Goal: Task Accomplishment & Management: Use online tool/utility

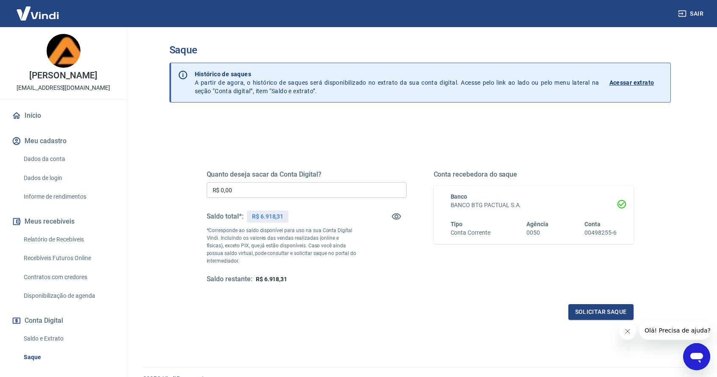
click at [230, 187] on input "R$ 0,00" at bounding box center [307, 190] width 200 height 16
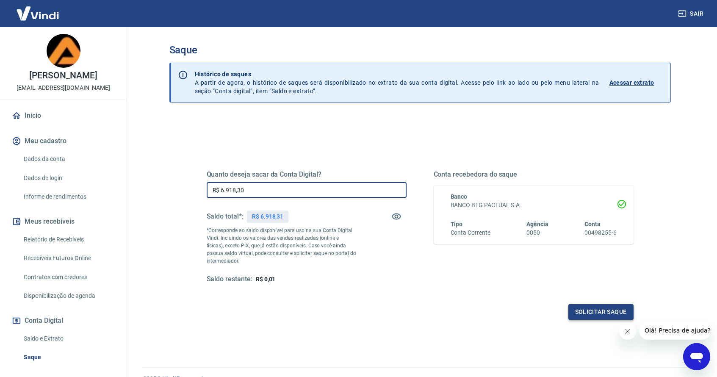
type input "R$ 6.918,30"
click at [585, 312] on button "Solicitar saque" at bounding box center [600, 312] width 65 height 16
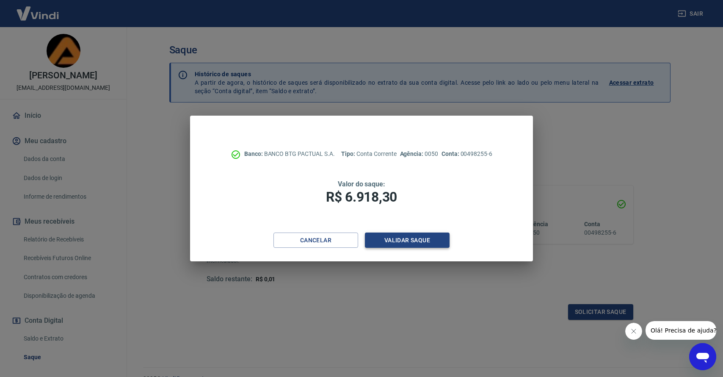
click at [406, 240] on button "Validar saque" at bounding box center [407, 240] width 85 height 16
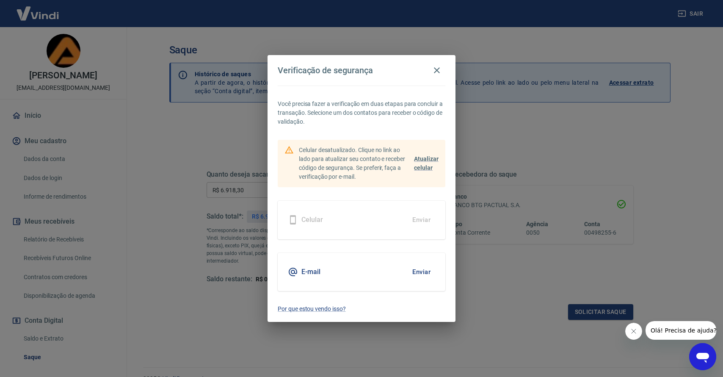
click at [429, 269] on button "Enviar" at bounding box center [422, 272] width 28 height 18
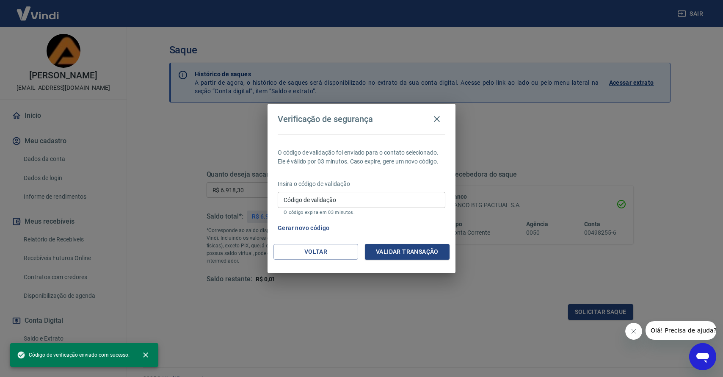
click at [289, 200] on div "Código de validação Código de validação O código expira em 03 minutos." at bounding box center [362, 203] width 168 height 23
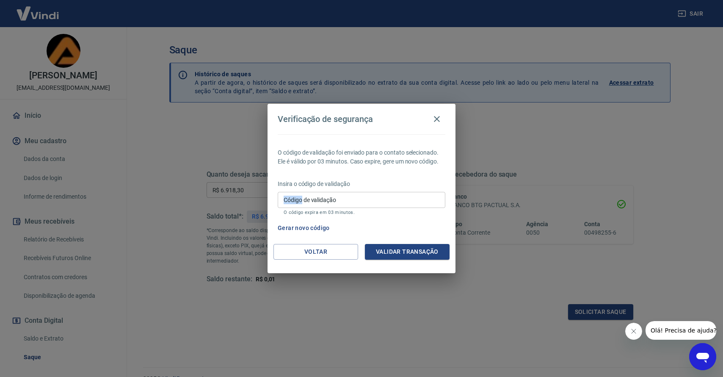
click at [289, 200] on div "Código de validação Código de validação O código expira em 03 minutos." at bounding box center [362, 203] width 168 height 23
click at [337, 204] on input "Código de validação" at bounding box center [362, 200] width 168 height 16
paste input "556934"
type input "556934"
click at [390, 248] on button "Validar transação" at bounding box center [407, 252] width 85 height 16
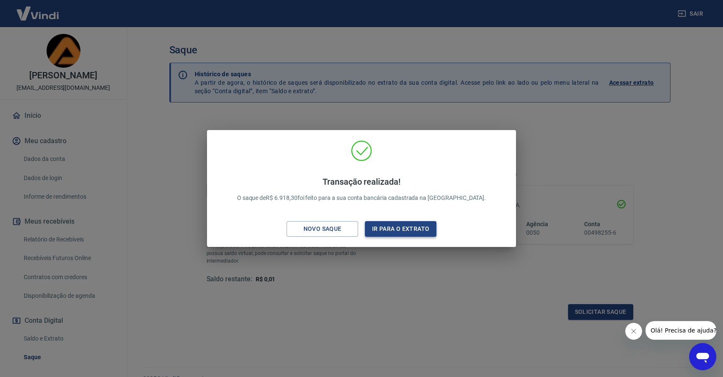
click at [375, 228] on button "Ir para o extrato" at bounding box center [401, 229] width 72 height 16
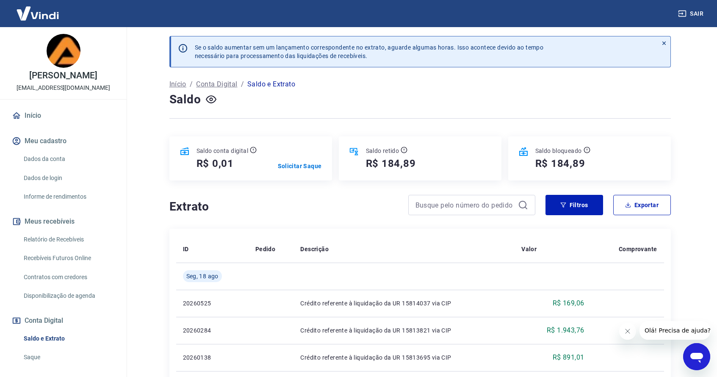
scroll to position [2, 0]
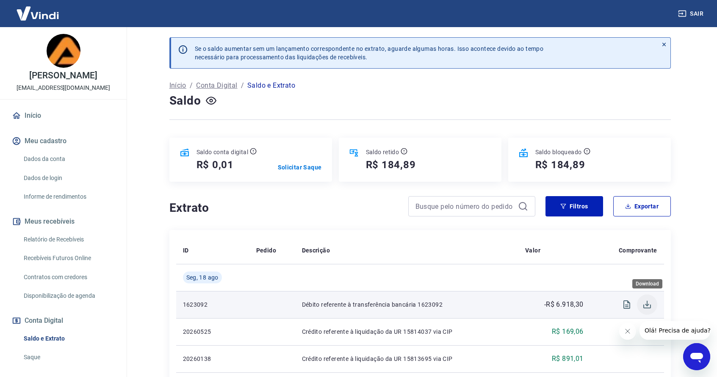
click at [642, 306] on icon "Download" at bounding box center [647, 304] width 10 height 10
